Goal: Find specific page/section: Find specific page/section

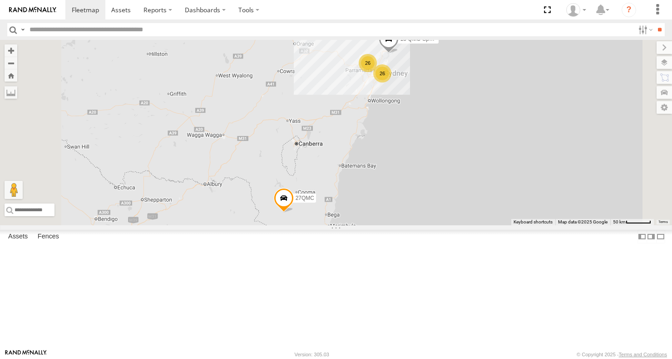
click at [0, 0] on div "02 Jordan Portfolio Mgrs" at bounding box center [0, 0] width 0 height 0
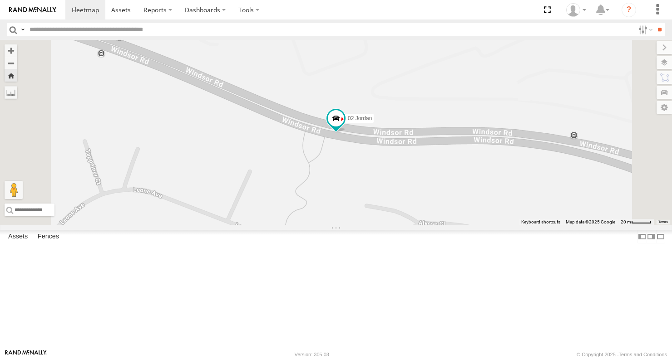
click at [0, 0] on span "Asset" at bounding box center [0, 0] width 0 height 0
click at [0, 0] on div "01 Lyndon Executives" at bounding box center [0, 0] width 0 height 0
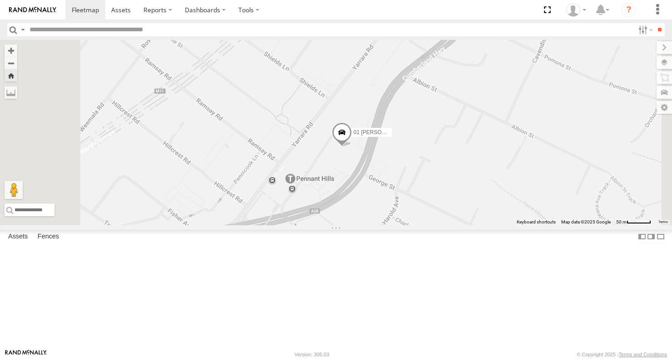
click at [352, 147] on span at bounding box center [342, 135] width 20 height 25
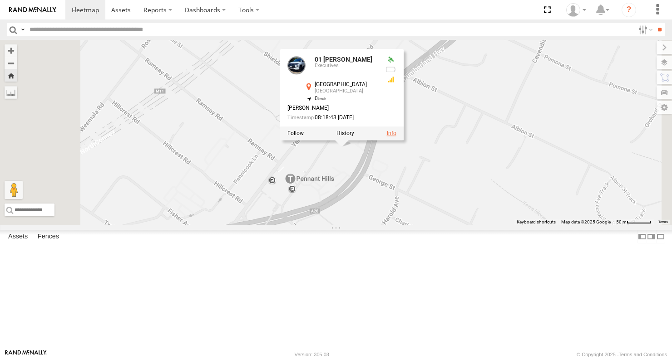
click at [396, 137] on link at bounding box center [392, 133] width 10 height 6
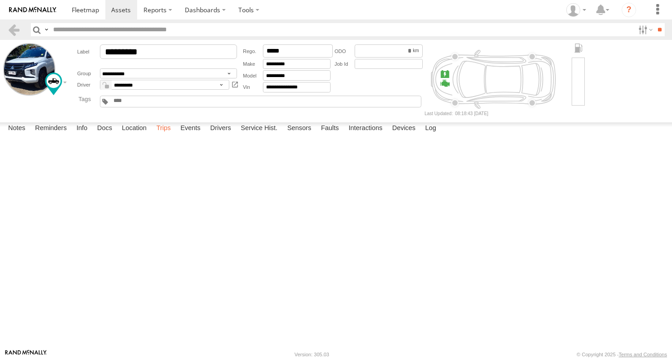
click at [171, 135] on label "Trips" at bounding box center [164, 129] width 24 height 13
